Goal: Task Accomplishment & Management: Use online tool/utility

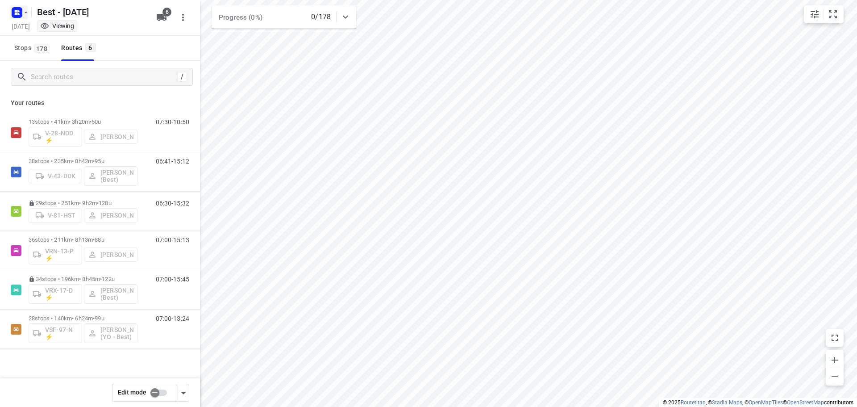
click at [25, 15] on icon "button" at bounding box center [25, 12] width 7 height 7
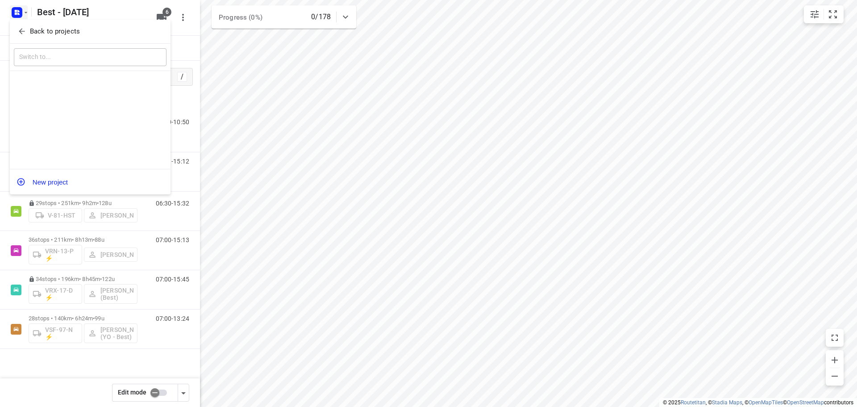
click at [22, 24] on div "Back to projects" at bounding box center [90, 32] width 161 height 24
click at [22, 26] on span "Back to projects" at bounding box center [90, 31] width 146 height 10
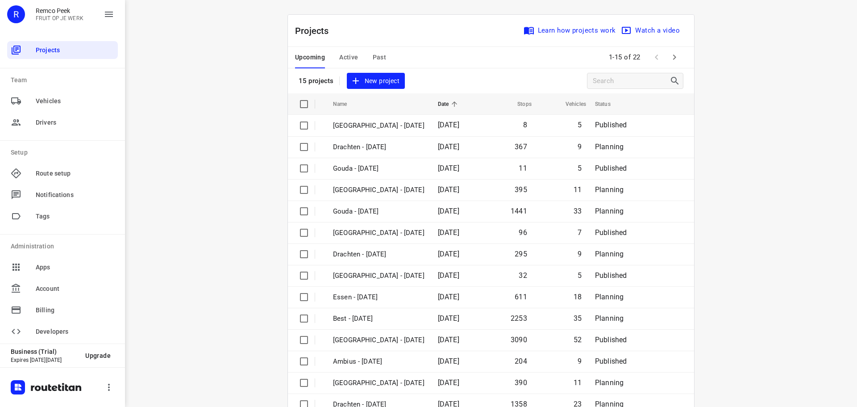
click at [342, 58] on span "Active" at bounding box center [348, 57] width 19 height 11
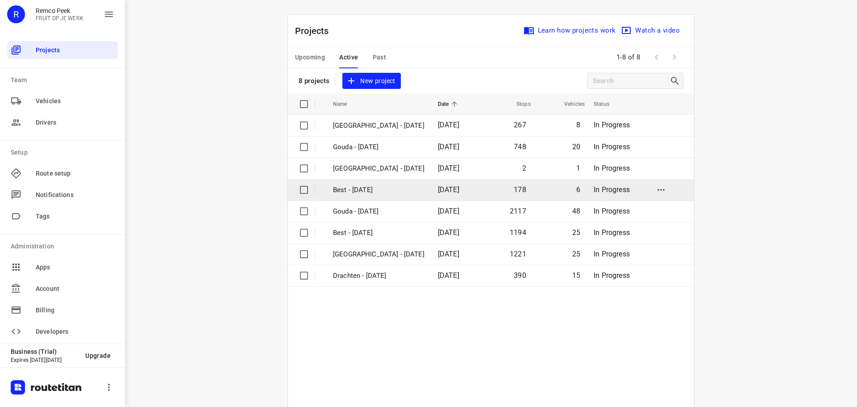
click at [353, 194] on p "Best - [DATE]" at bounding box center [379, 190] width 92 height 10
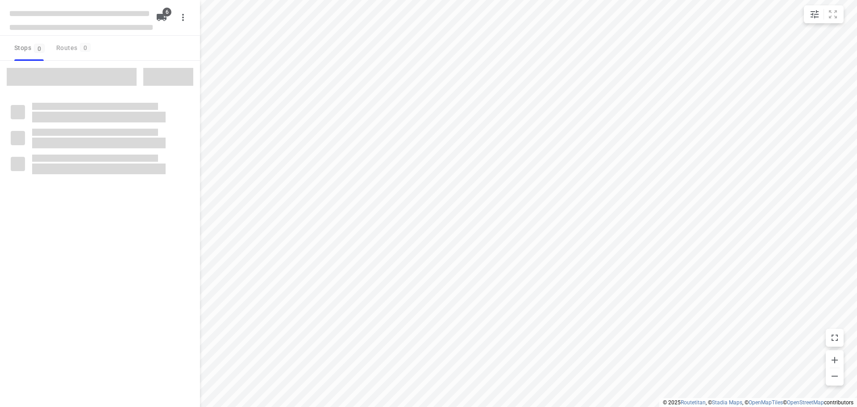
checkbox input "true"
